Goal: Information Seeking & Learning: Learn about a topic

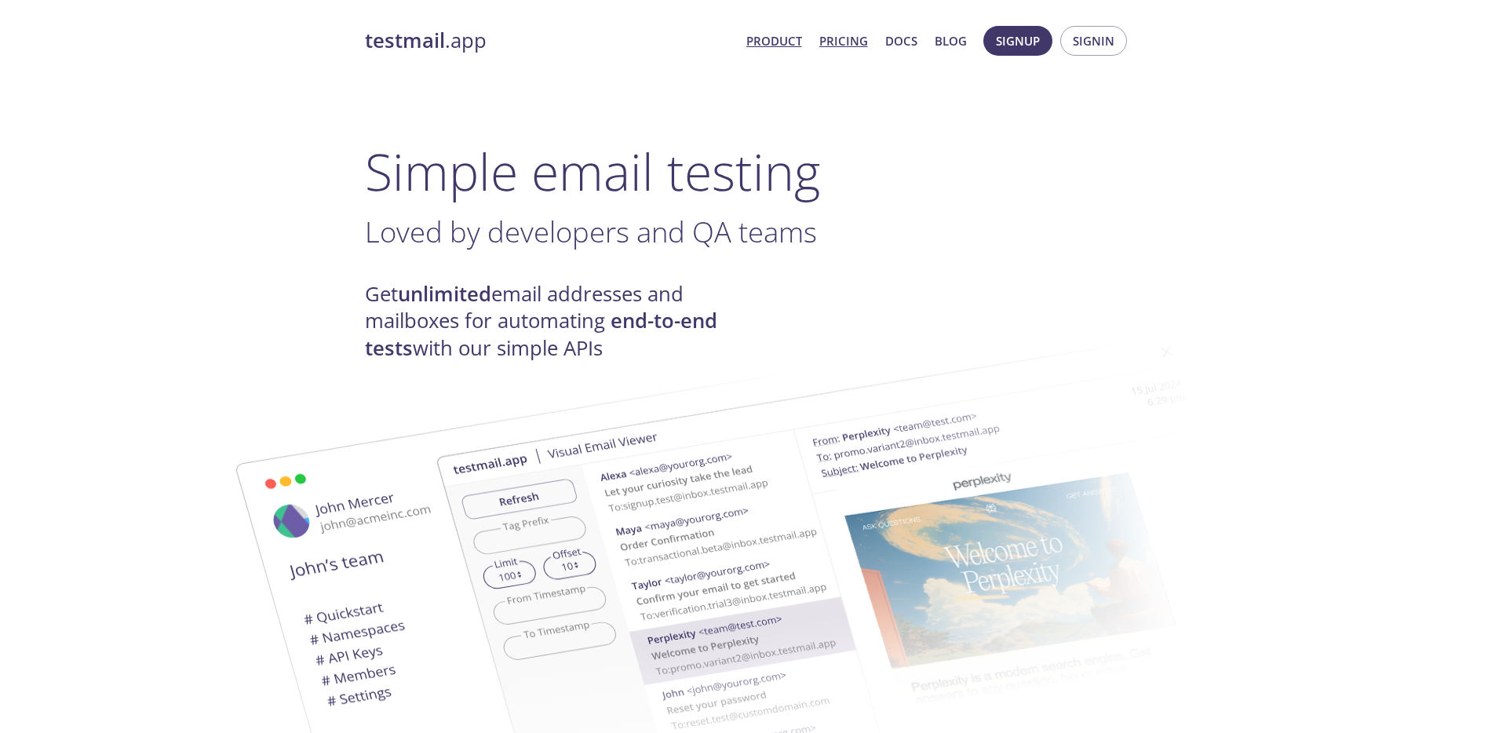
click at [862, 46] on link "Pricing" at bounding box center [843, 41] width 49 height 20
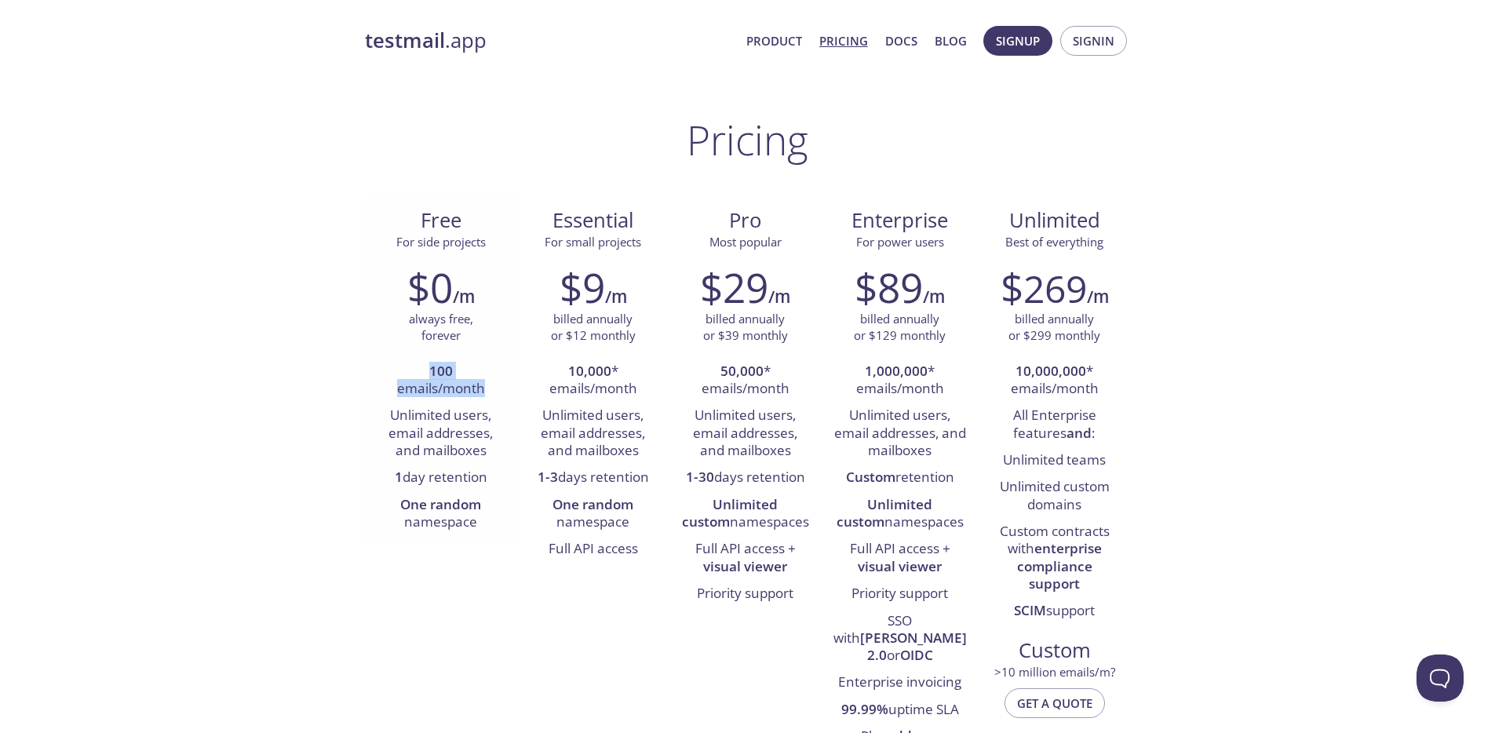
drag, startPoint x: 437, startPoint y: 383, endPoint x: 398, endPoint y: 345, distance: 54.4
click at [398, 346] on div "$0 /m always free, forever 100 emails/month Unlimited users, email addresses, a…" at bounding box center [441, 399] width 152 height 293
drag, startPoint x: 404, startPoint y: 507, endPoint x: 487, endPoint y: 539, distance: 89.2
click at [487, 539] on div "$0 /m always free, forever 100 emails/month Unlimited users, email addresses, a…" at bounding box center [441, 399] width 152 height 293
click at [612, 359] on li "10,000 * emails/month" at bounding box center [593, 381] width 129 height 45
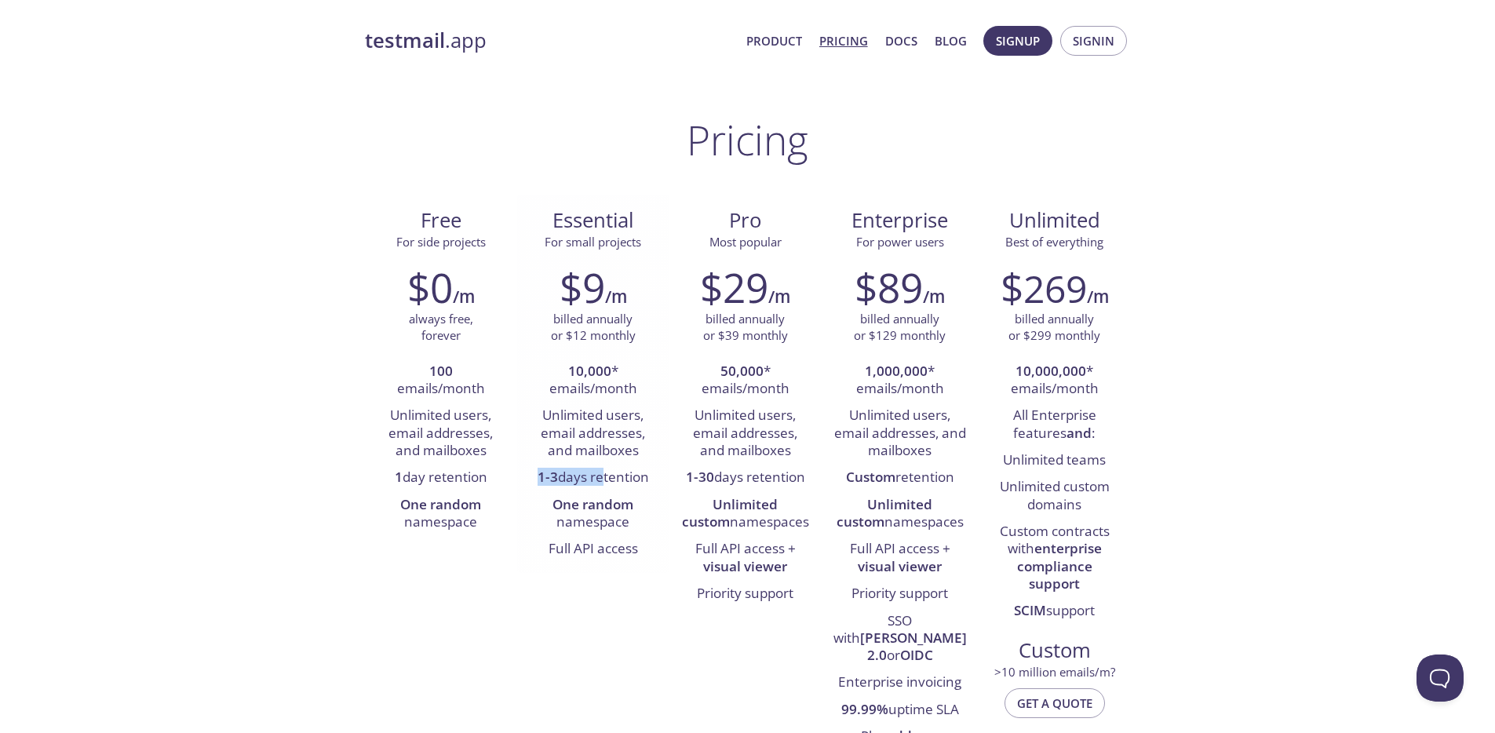
drag, startPoint x: 532, startPoint y: 479, endPoint x: 636, endPoint y: 475, distance: 104.5
click at [629, 475] on li "1-3 days retention" at bounding box center [593, 478] width 129 height 27
